Goal: Information Seeking & Learning: Understand process/instructions

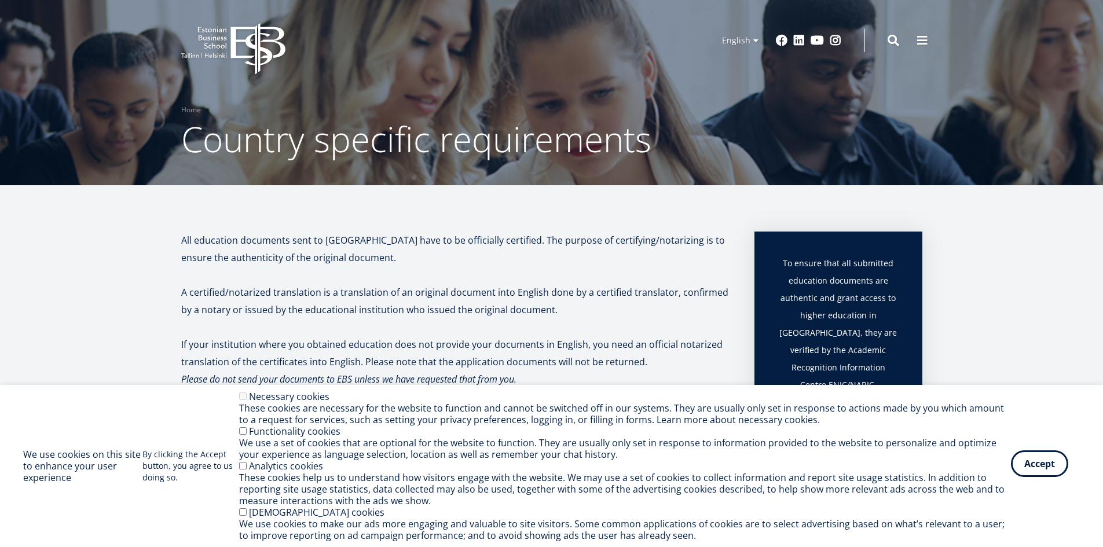
click at [1033, 474] on button "Accept" at bounding box center [1039, 464] width 57 height 27
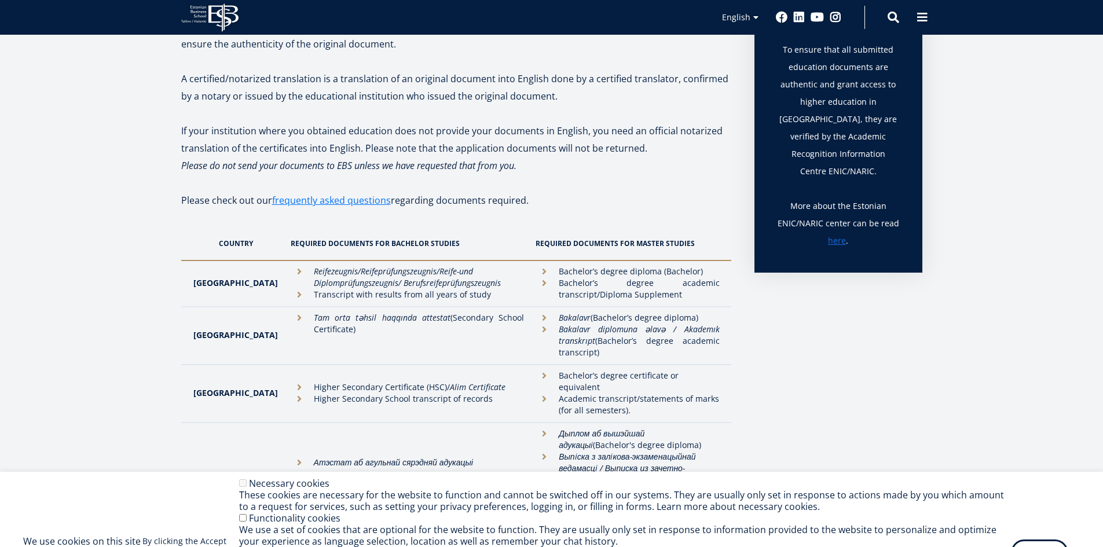
scroll to position [290, 0]
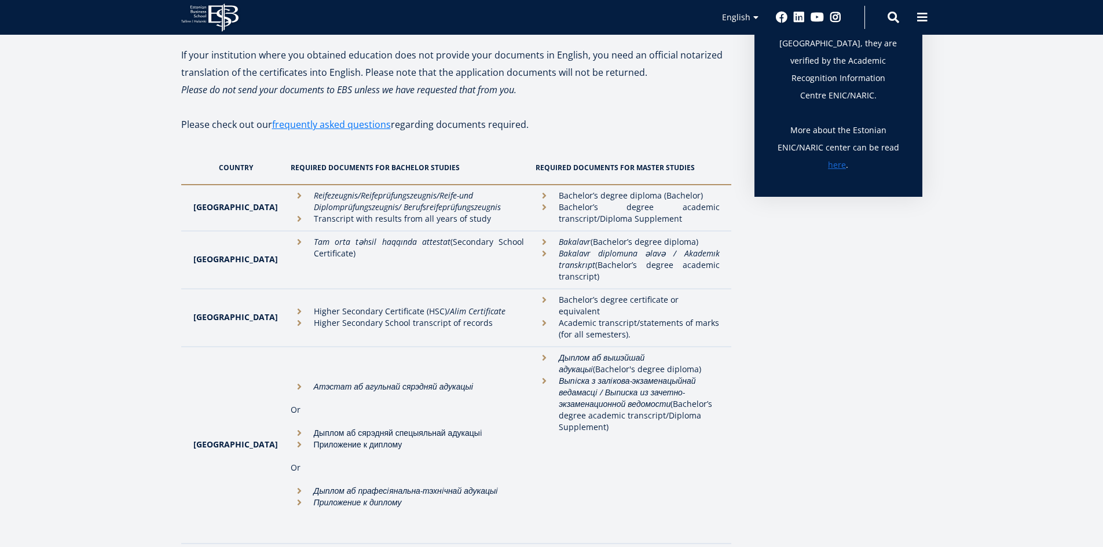
click at [536, 301] on li "Bachelor’s degree certificate or equivalent" at bounding box center [628, 305] width 184 height 23
click at [536, 317] on li "Academic transcript/statements of marks (for all semesters)." at bounding box center [628, 328] width 184 height 23
click at [579, 317] on li "Academic transcript/statements of marks (for all semesters)." at bounding box center [628, 328] width 184 height 23
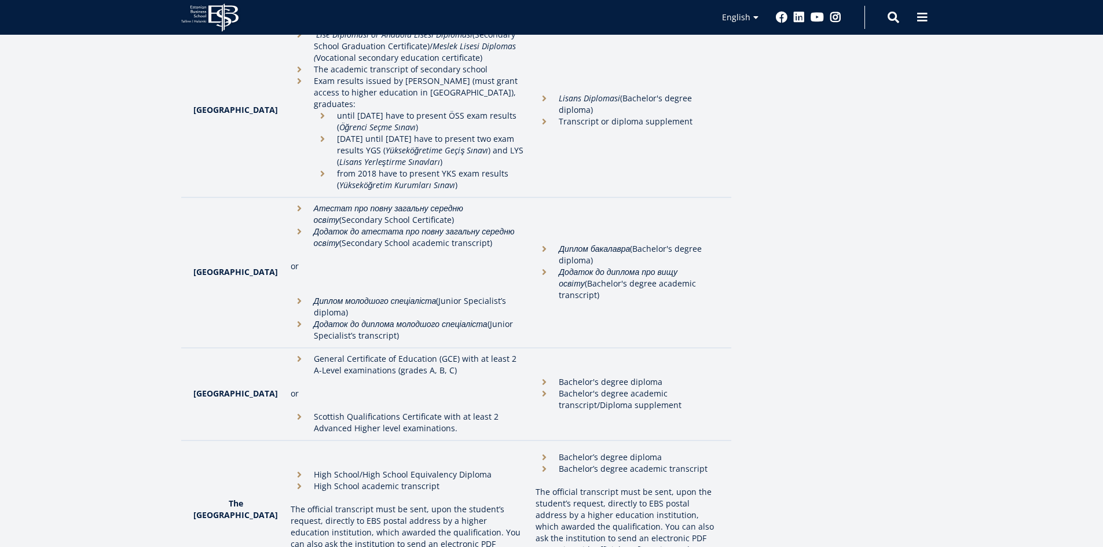
scroll to position [3070, 0]
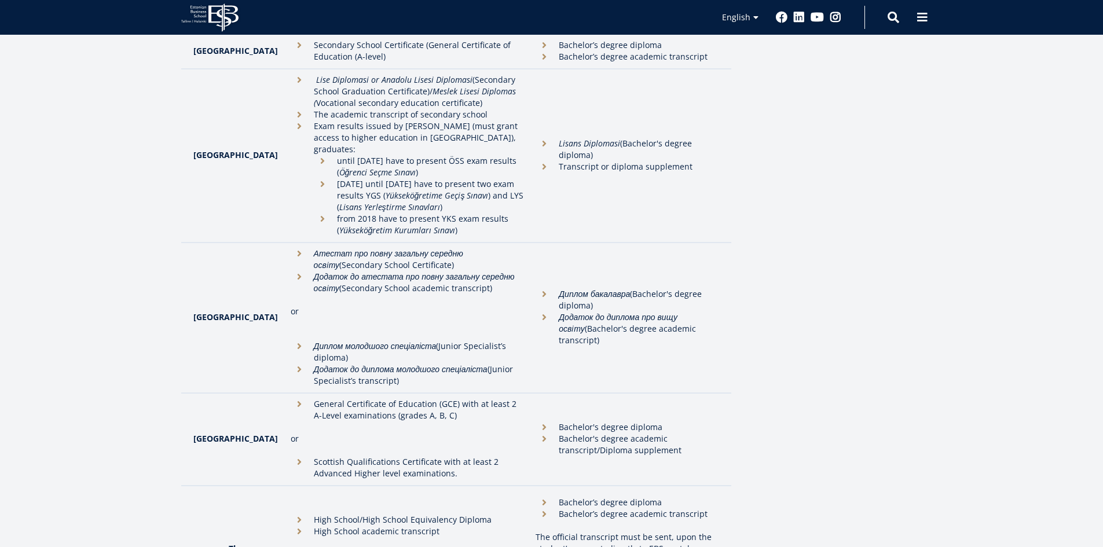
click at [418, 514] on li "High School/High School Equivalency Diploma" at bounding box center [408, 520] width 234 height 12
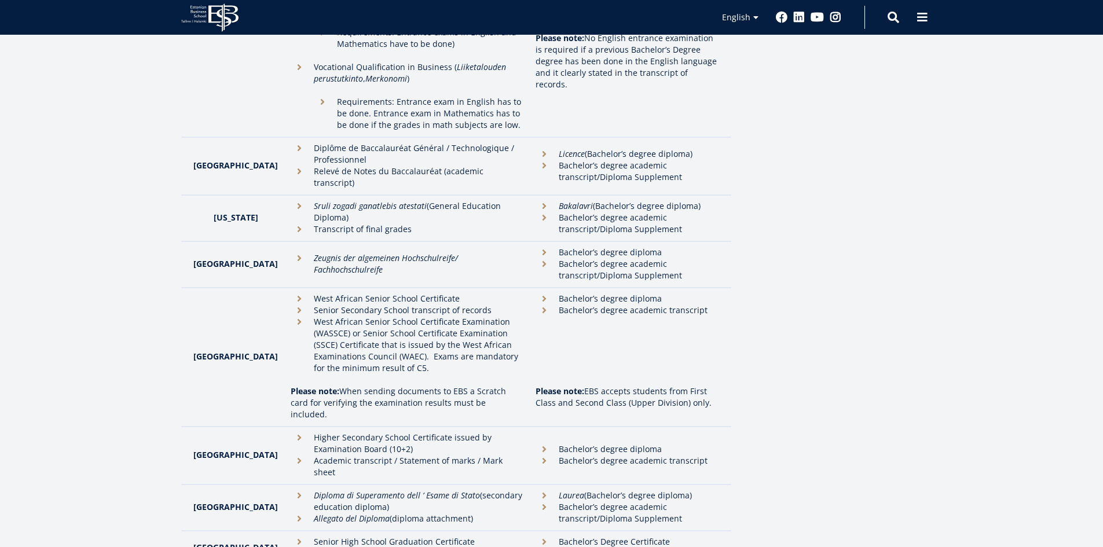
scroll to position [1506, 0]
click at [370, 254] on em "Zeugnis der algemeinen Hochschulreife/ Fachhochschulreife" at bounding box center [386, 265] width 144 height 23
click at [425, 254] on em "Zeugnis der algemeinen Hochschulreife/ Fachhochschulreife" at bounding box center [386, 265] width 144 height 23
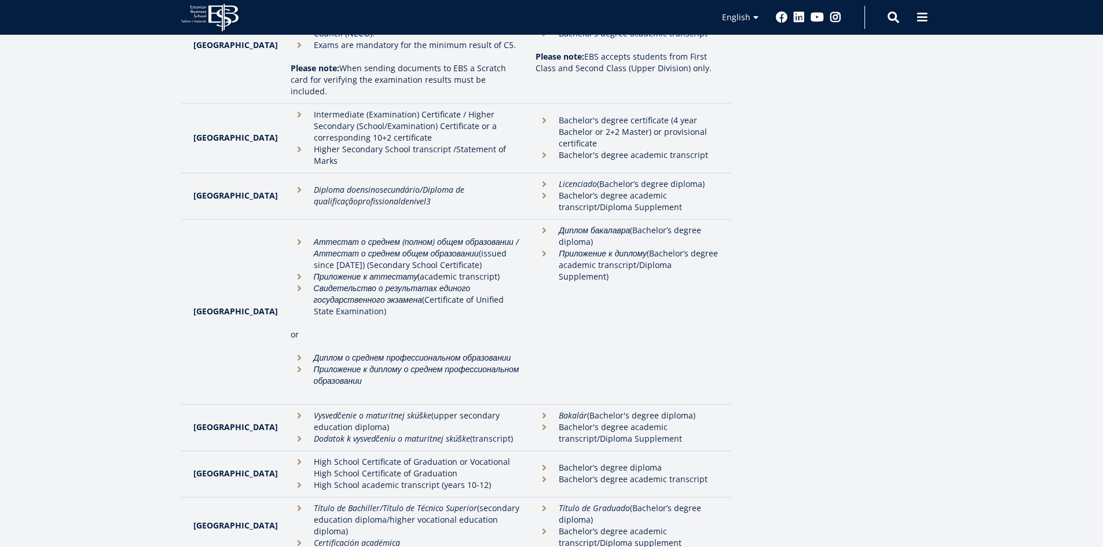
scroll to position [2607, 0]
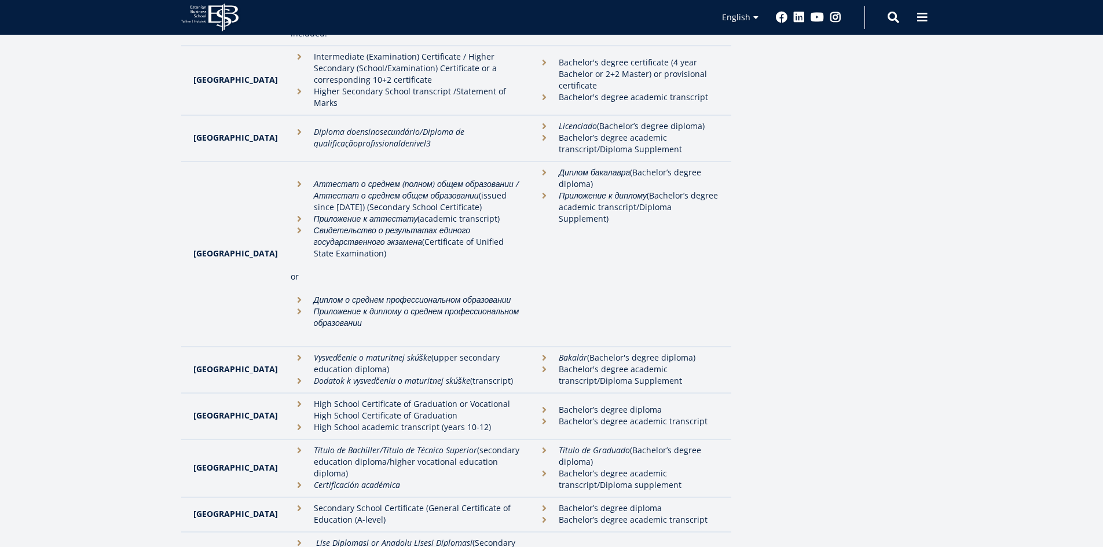
click at [338, 503] on li "Secondary School Certificate (General Certificate of Education (A-level)" at bounding box center [408, 514] width 234 height 23
click at [341, 503] on li "Secondary School Certificate (General Certificate of Education (A-level)" at bounding box center [408, 514] width 234 height 23
drag, startPoint x: 332, startPoint y: 379, endPoint x: 463, endPoint y: 378, distance: 131.5
click at [463, 503] on li "Secondary School Certificate (General Certificate of Education (A-level)" at bounding box center [408, 514] width 234 height 23
drag, startPoint x: 283, startPoint y: 393, endPoint x: 360, endPoint y: 393, distance: 76.5
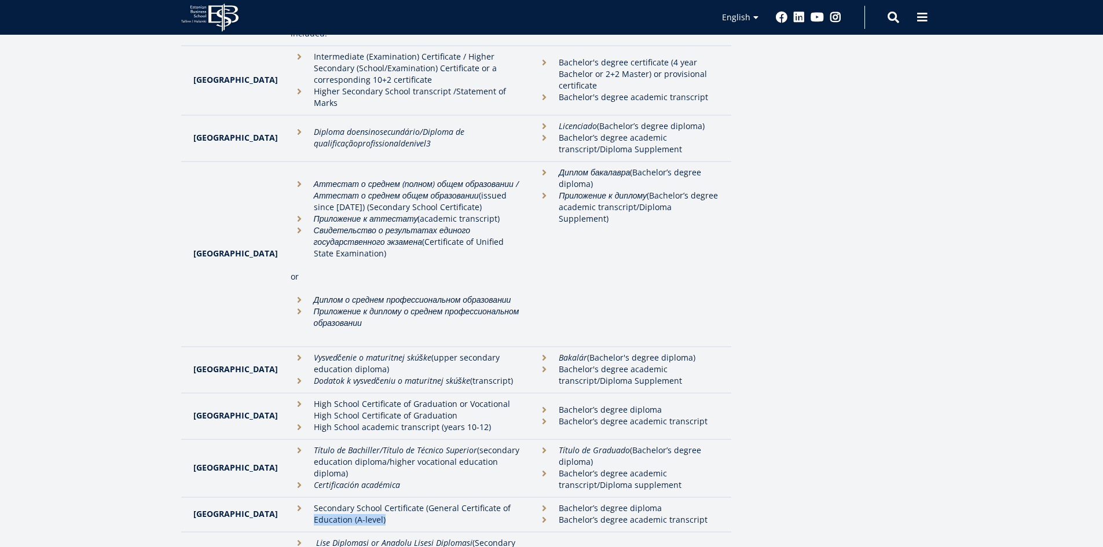
click at [360, 503] on li "Secondary School Certificate (General Certificate of Education (A-level)" at bounding box center [408, 514] width 234 height 23
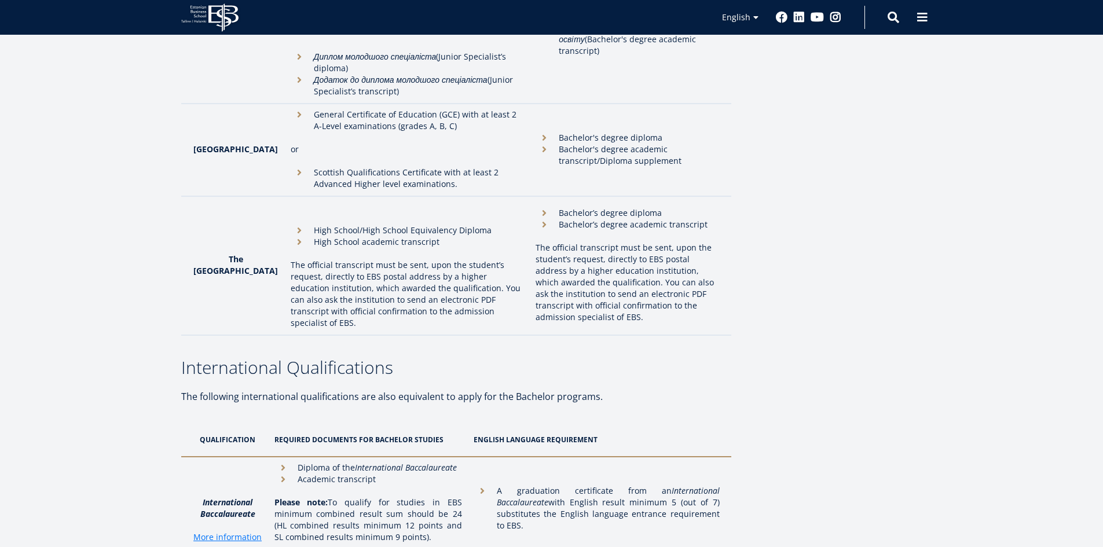
scroll to position [3475, 0]
